Goal: Transaction & Acquisition: Purchase product/service

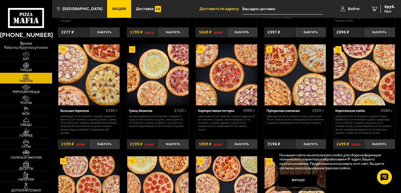
scroll to position [533, 0]
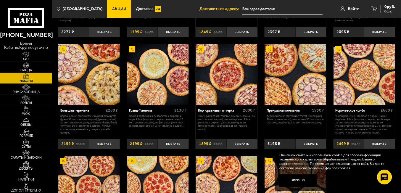
click at [365, 65] on img at bounding box center [364, 74] width 61 height 61
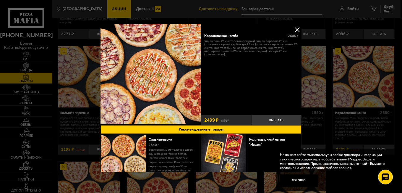
click at [294, 29] on button at bounding box center [297, 29] width 9 height 9
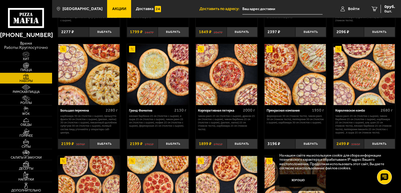
click at [356, 81] on img at bounding box center [364, 74] width 61 height 61
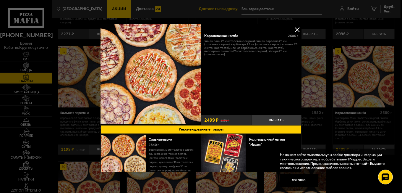
click at [294, 29] on button at bounding box center [297, 29] width 9 height 9
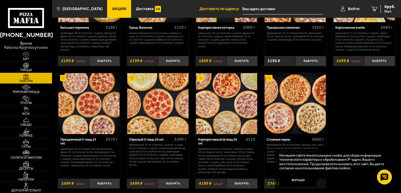
scroll to position [651, 0]
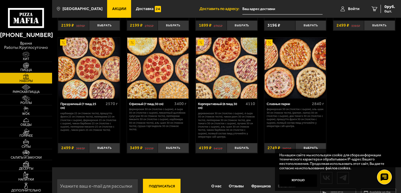
click at [159, 85] on img at bounding box center [157, 68] width 61 height 61
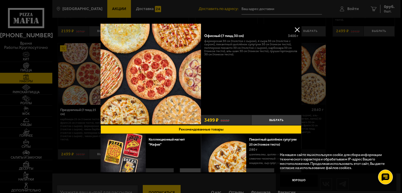
click at [295, 31] on button at bounding box center [297, 29] width 9 height 9
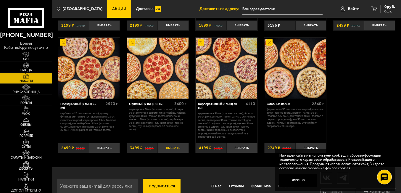
click at [174, 149] on button "Выбрать" at bounding box center [173, 148] width 31 height 10
click at [387, 8] on span "3499 руб." at bounding box center [386, 7] width 18 height 4
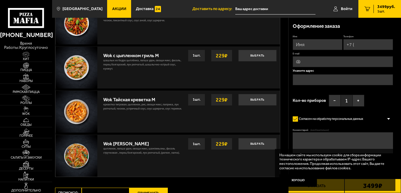
scroll to position [373, 0]
